Goal: Transaction & Acquisition: Purchase product/service

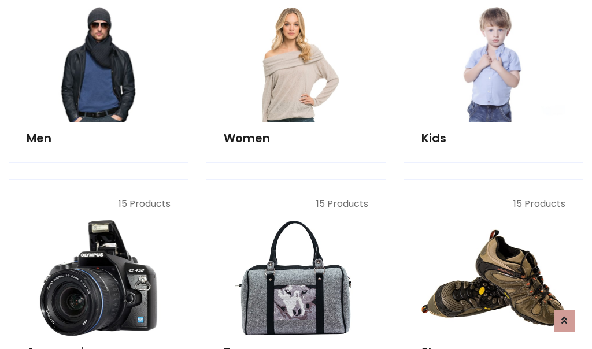
scroll to position [839, 0]
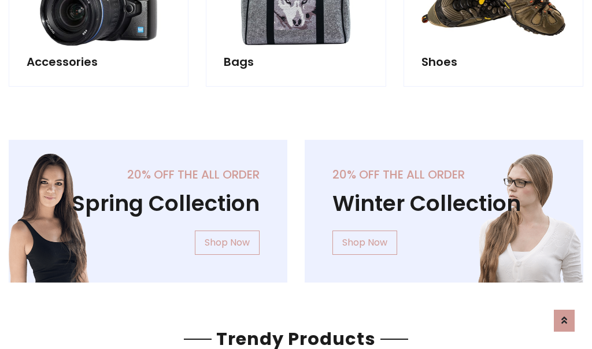
click at [296, 207] on div "20% off the all order Winter Collection Shop Now" at bounding box center [444, 220] width 296 height 161
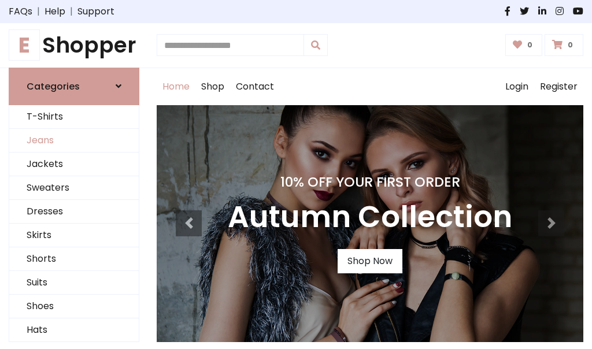
click at [74, 141] on link "Jeans" at bounding box center [74, 141] width 130 height 24
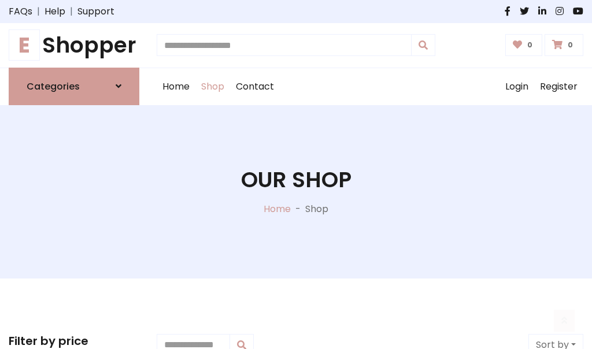
scroll to position [365, 0]
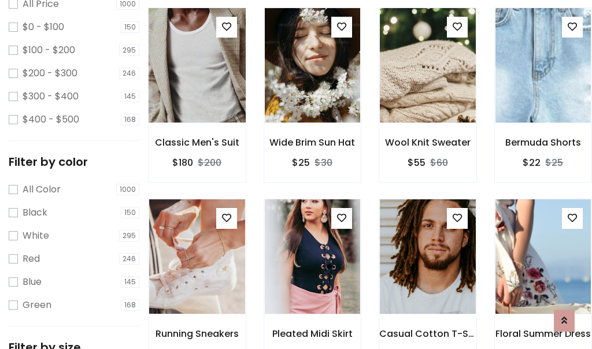
click at [197, 90] on img at bounding box center [196, 66] width 115 height 278
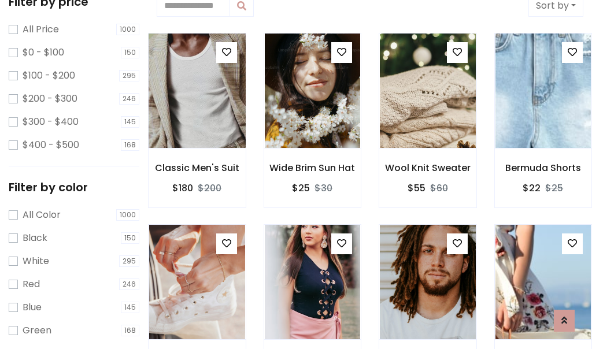
scroll to position [25, 0]
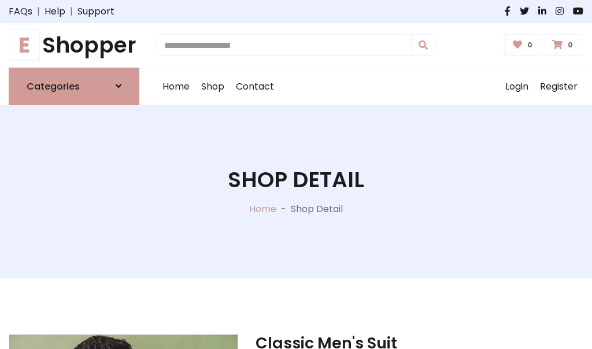
scroll to position [124, 0]
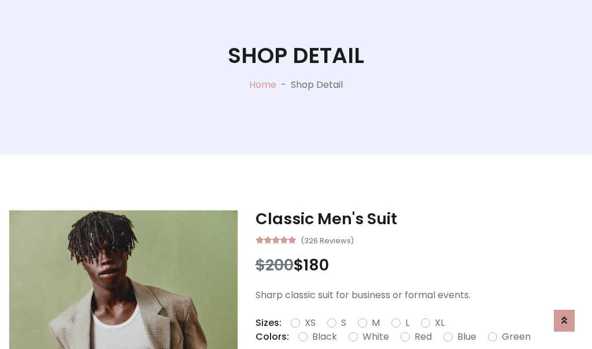
click at [422, 337] on label "Red" at bounding box center [423, 337] width 17 height 14
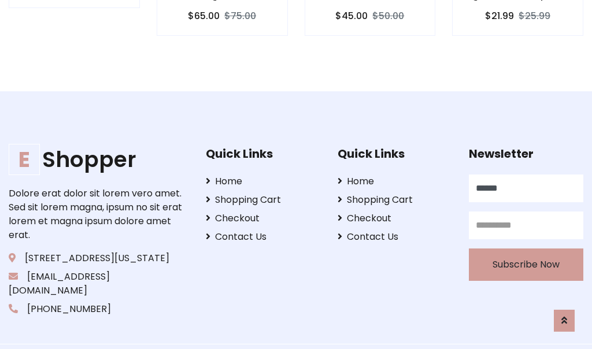
type input "******"
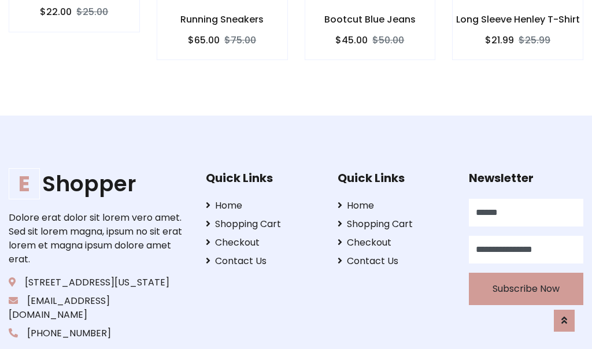
scroll to position [1162, 0]
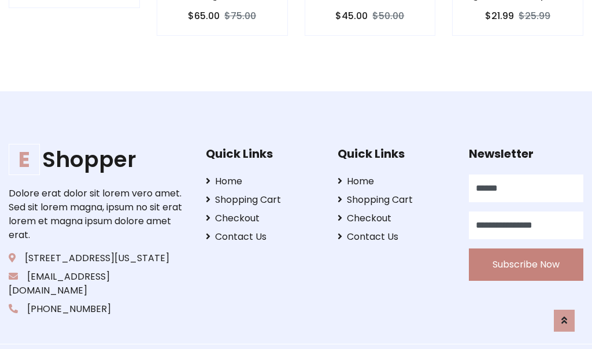
type input "**********"
click at [526, 251] on button "Subscribe Now" at bounding box center [526, 265] width 115 height 32
